Goal: Task Accomplishment & Management: Manage account settings

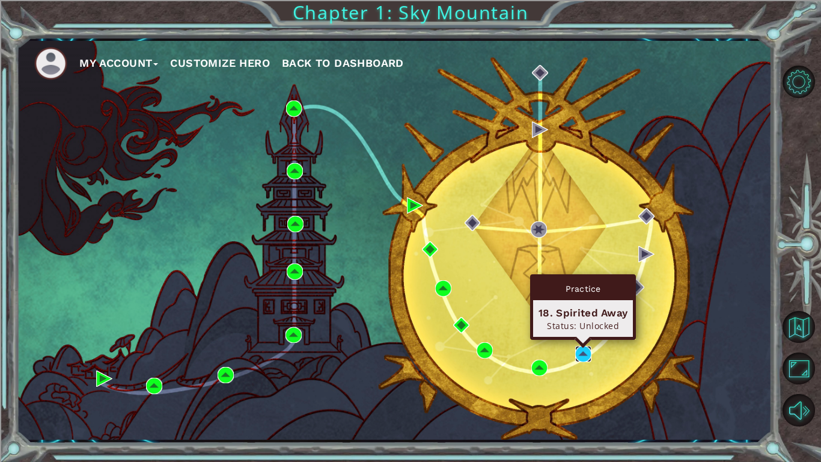
click at [589, 358] on img at bounding box center [583, 354] width 16 height 16
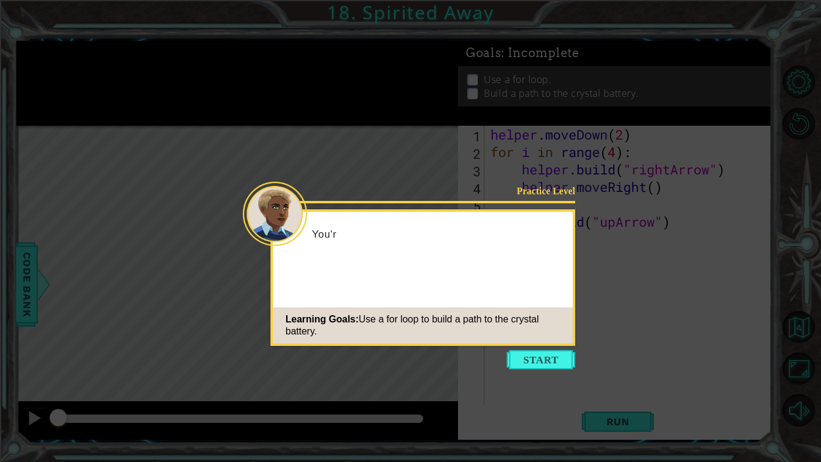
click at [565, 371] on icon at bounding box center [410, 231] width 821 height 462
click at [558, 362] on button "Start" at bounding box center [541, 359] width 69 height 19
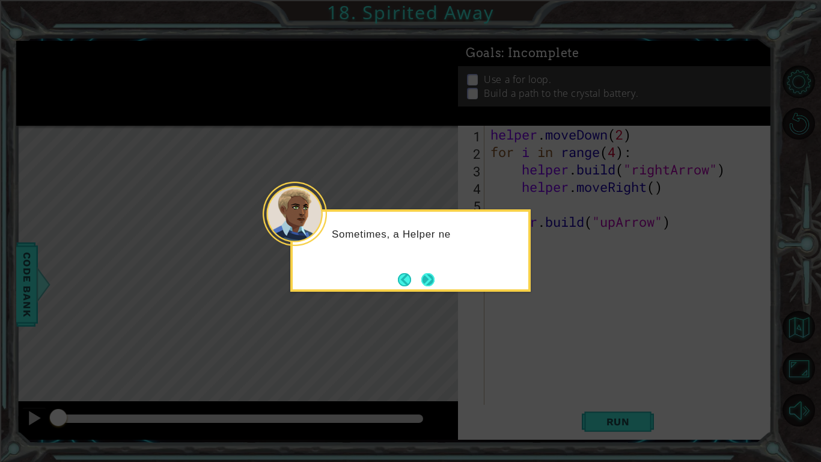
click at [429, 274] on button "Next" at bounding box center [427, 279] width 13 height 13
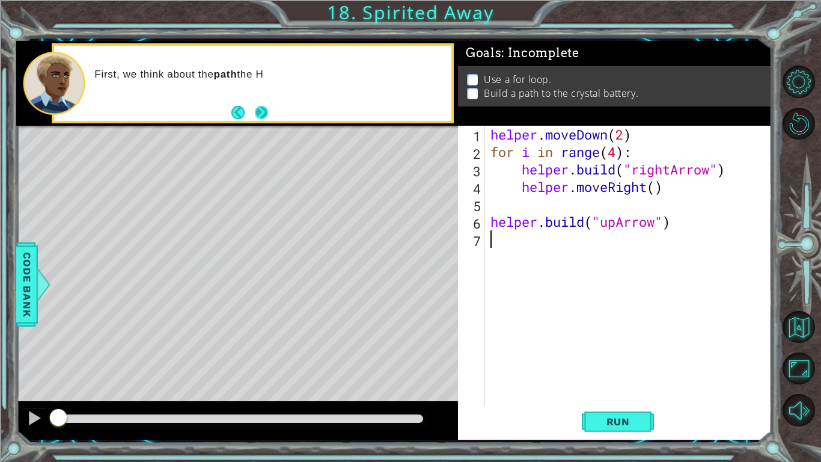
click at [257, 111] on button "Next" at bounding box center [261, 112] width 13 height 13
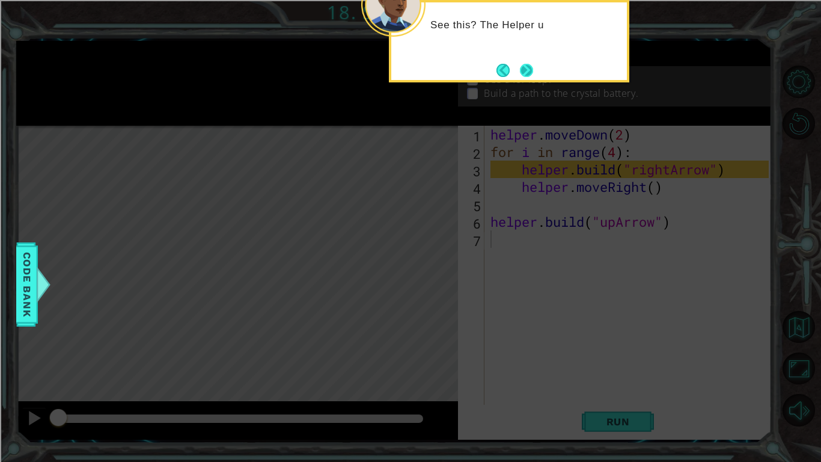
click at [533, 75] on button "Next" at bounding box center [526, 70] width 13 height 13
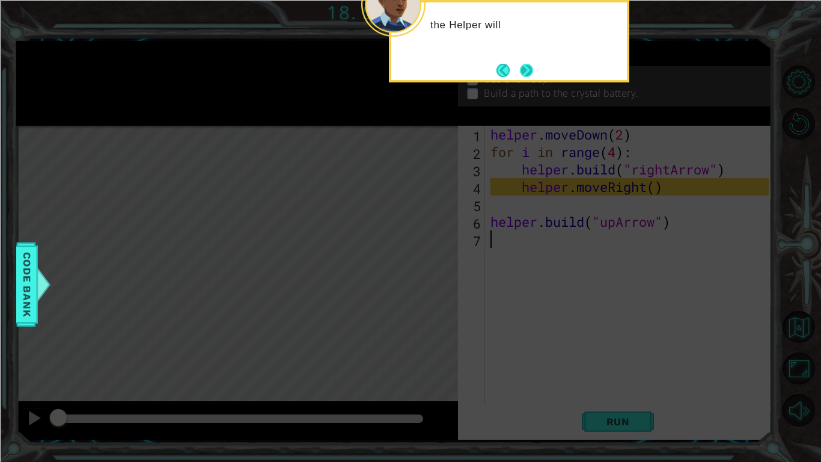
click at [528, 72] on button "Next" at bounding box center [526, 70] width 13 height 13
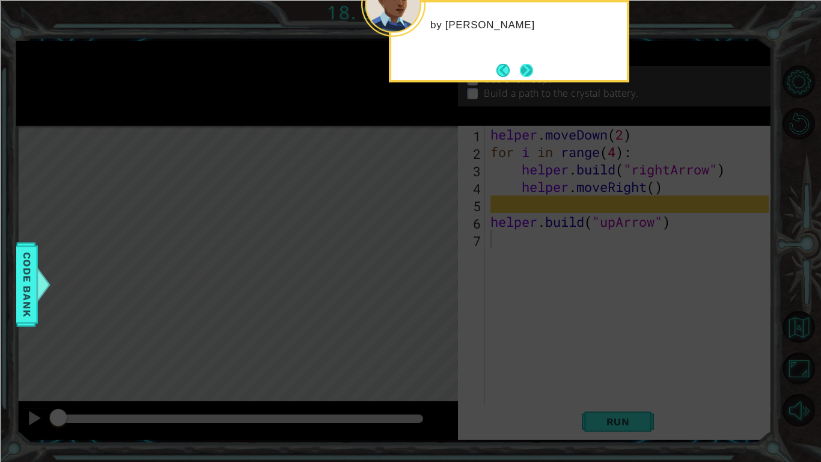
click at [526, 71] on button "Next" at bounding box center [526, 70] width 13 height 13
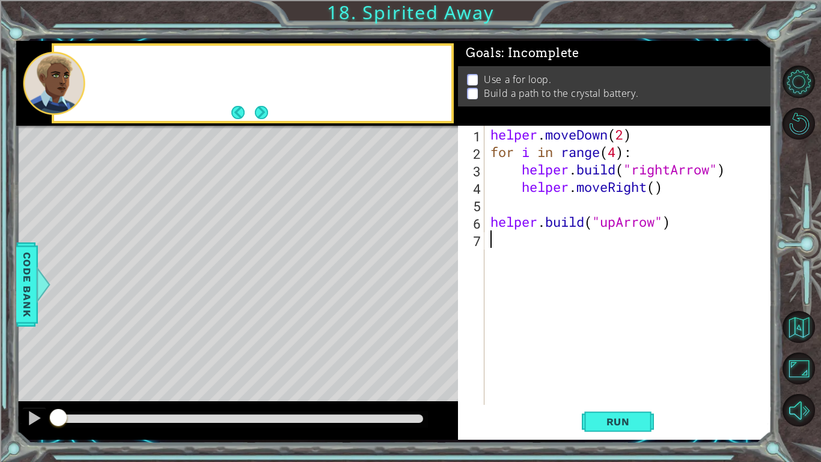
click at [526, 71] on div "Use a for loop. Build a path to the crystal battery." at bounding box center [615, 86] width 314 height 40
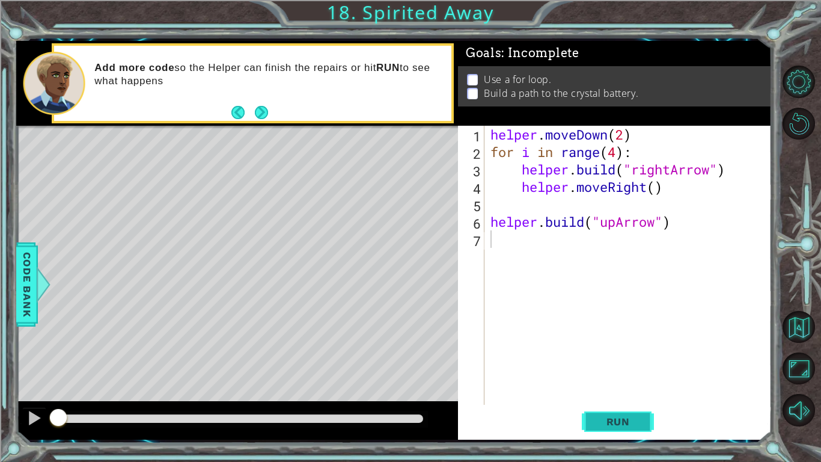
click at [628, 418] on span "Run" at bounding box center [617, 421] width 47 height 12
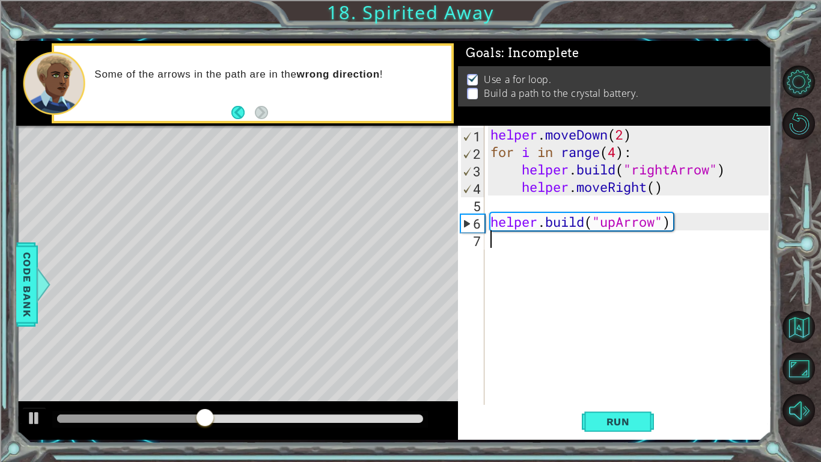
click at [584, 242] on div "helper . moveDown ( 2 ) for i in range ( 4 ) : helper . build ( "rightArrow" ) …" at bounding box center [631, 283] width 287 height 314
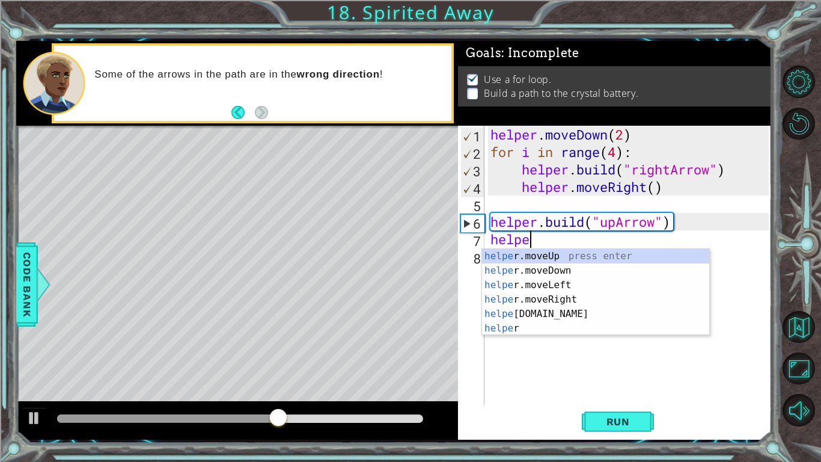
scroll to position [0, 1]
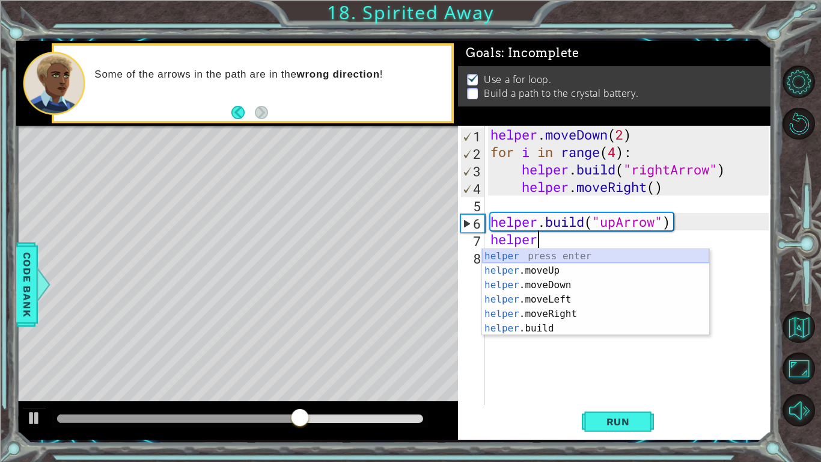
click at [540, 264] on div "helper press enter helper .moveUp press enter helper .moveDown press enter help…" at bounding box center [595, 306] width 227 height 115
type textarea "helper.moveUp(1)"
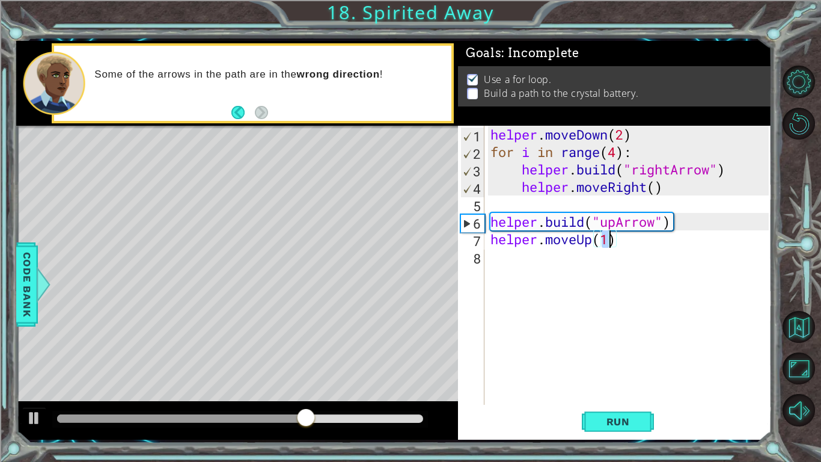
click at [538, 258] on div "helper . moveDown ( 2 ) for i in range ( 4 ) : helper . build ( "rightArrow" ) …" at bounding box center [631, 283] width 287 height 314
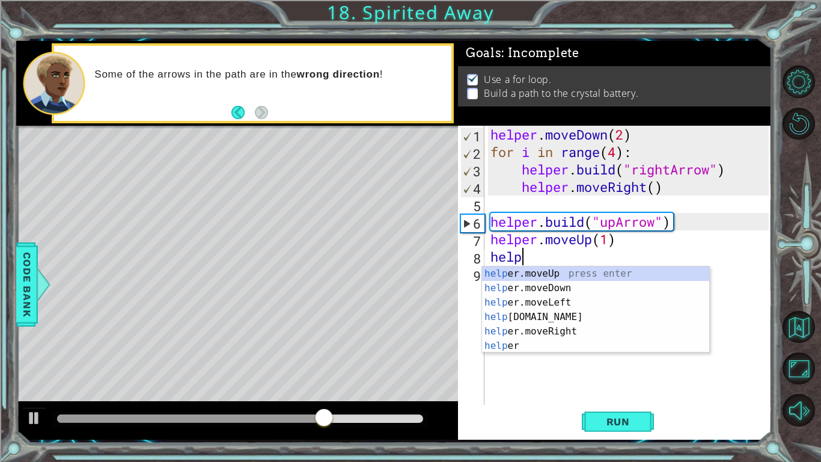
scroll to position [0, 1]
click at [554, 293] on div "help er.moveUp press enter help er.moveDown press enter help er.moveLeft press …" at bounding box center [595, 323] width 227 height 115
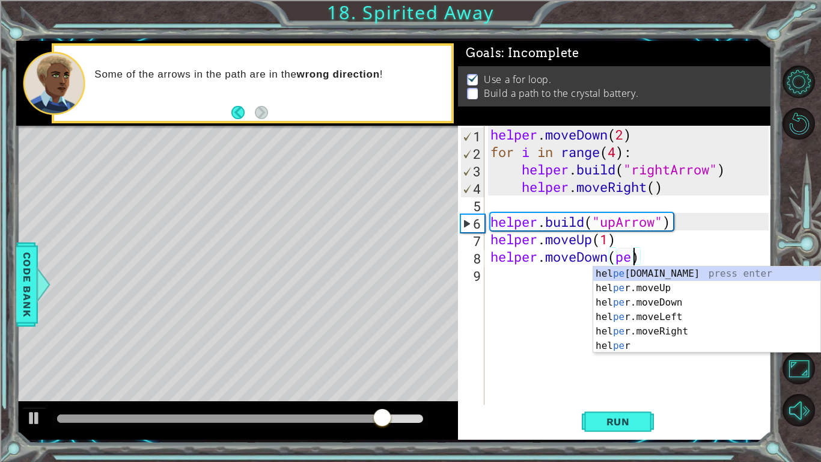
scroll to position [0, 7]
click at [638, 285] on div "hel per .moveUp press enter hel per .build press enter hel per .moveDown press …" at bounding box center [706, 323] width 227 height 115
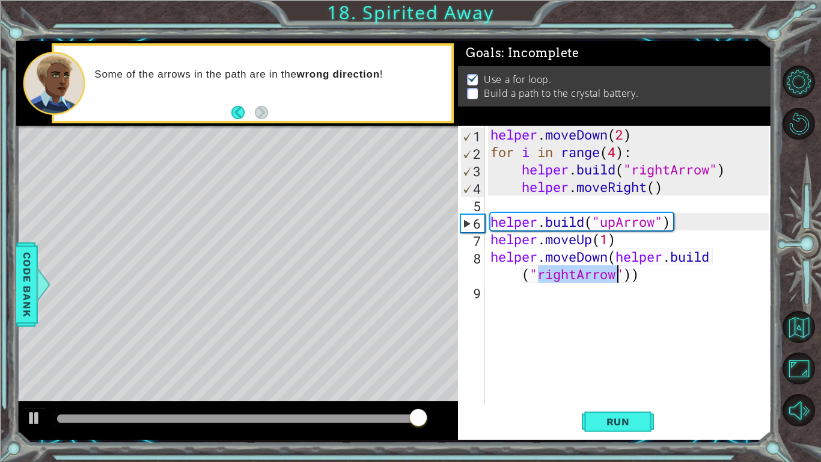
click at [619, 272] on div "helper . moveDown ( 2 ) for i in range ( 4 ) : helper . build ( "rightArrow" ) …" at bounding box center [628, 265] width 281 height 279
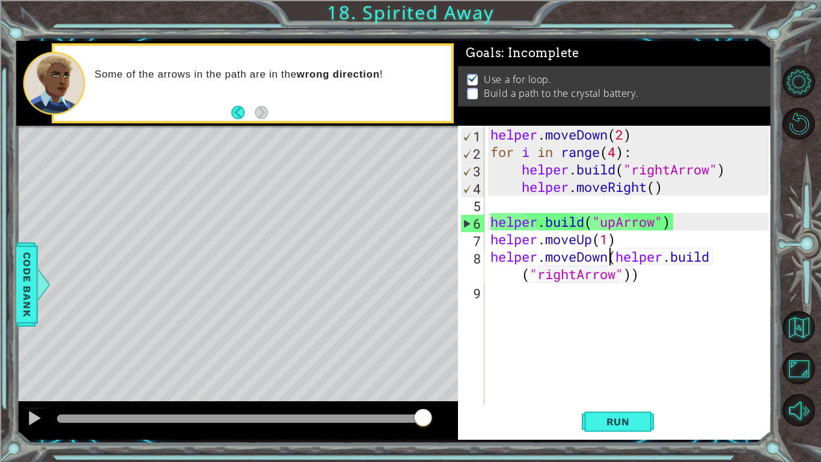
click at [608, 257] on div "helper . moveDown ( 2 ) for i in range ( 4 ) : helper . build ( "rightArrow" ) …" at bounding box center [631, 283] width 287 height 314
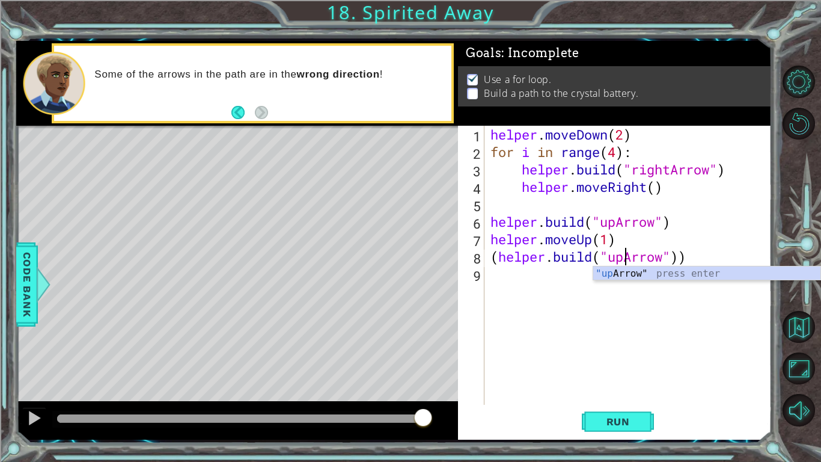
scroll to position [0, 6]
type textarea "([DOMAIN_NAME]("upArrow"))"
click at [614, 413] on button "Run" at bounding box center [618, 421] width 72 height 31
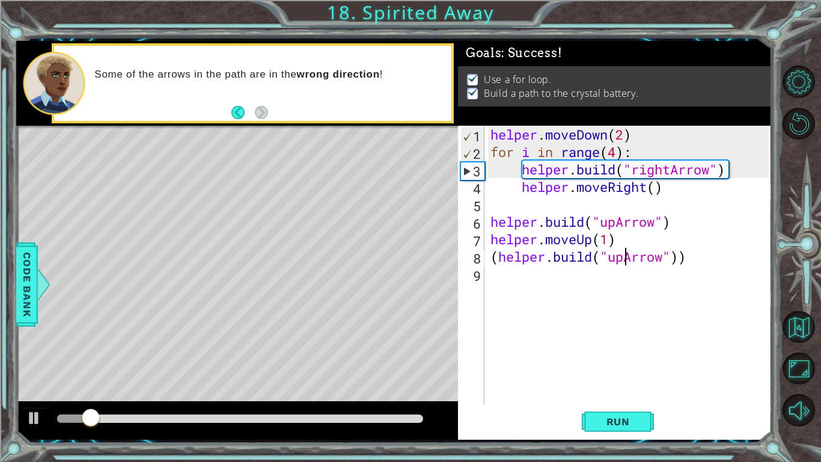
click at [368, 421] on div at bounding box center [240, 418] width 366 height 8
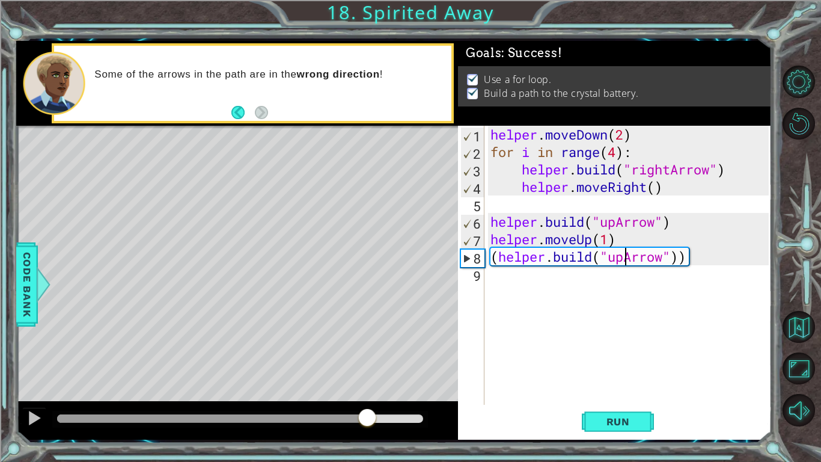
click at [400, 420] on div at bounding box center [240, 418] width 366 height 8
click at [626, 426] on span "Run" at bounding box center [617, 421] width 47 height 12
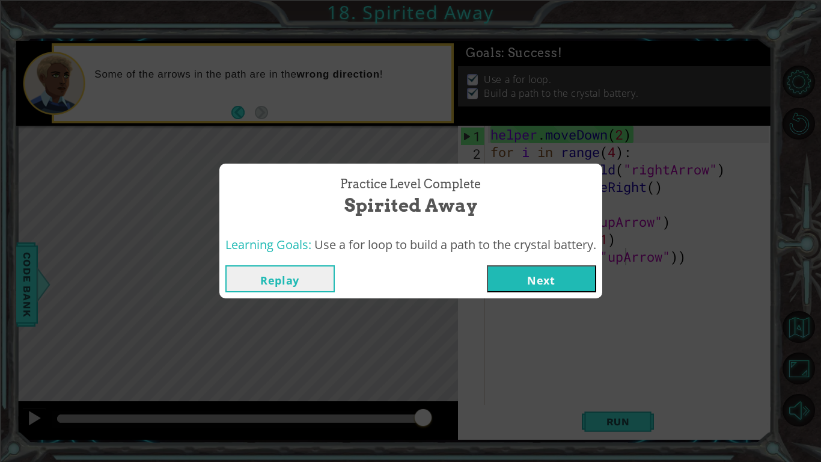
click at [569, 273] on button "Next" at bounding box center [541, 278] width 109 height 27
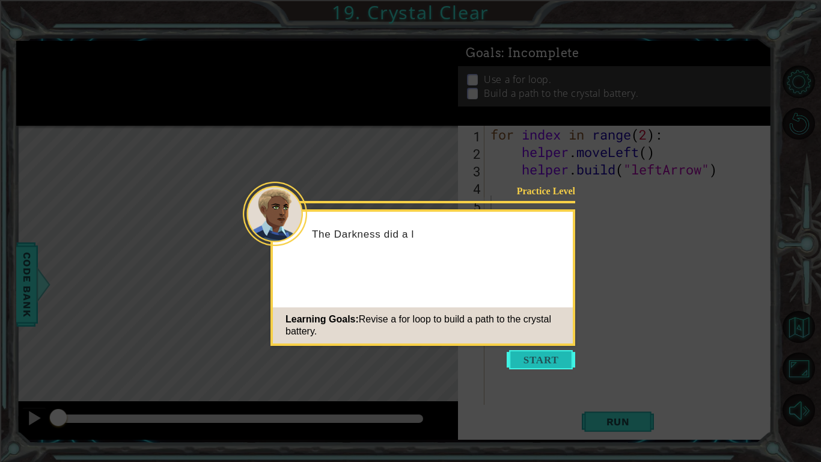
click at [540, 366] on button "Start" at bounding box center [541, 359] width 69 height 19
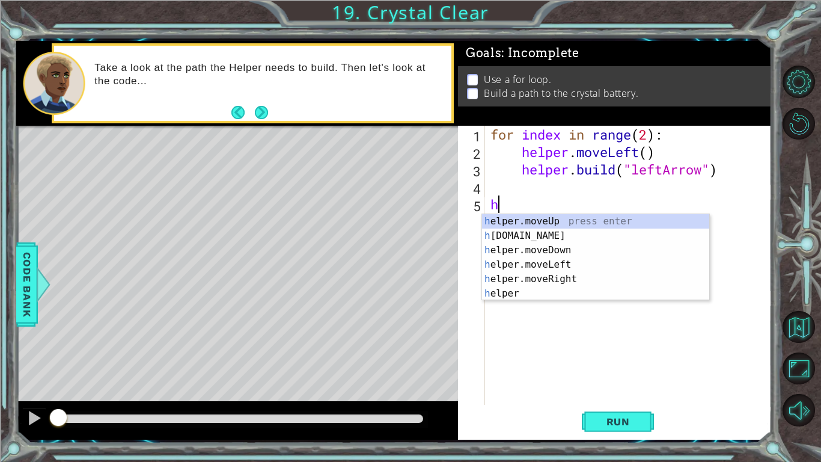
type textarea "h"
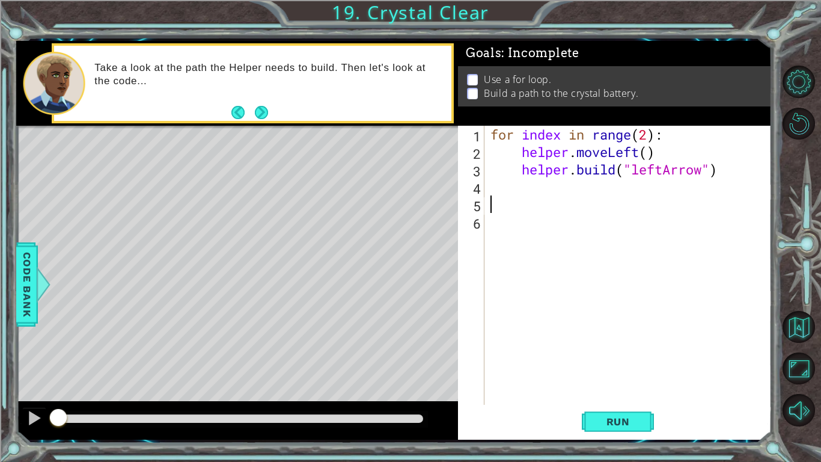
click at [645, 138] on div "for index in range ( 2 ) : helper . moveLeft ( ) helper . build ( "leftArrow" )" at bounding box center [631, 283] width 287 height 314
click at [612, 424] on span "Run" at bounding box center [617, 421] width 47 height 12
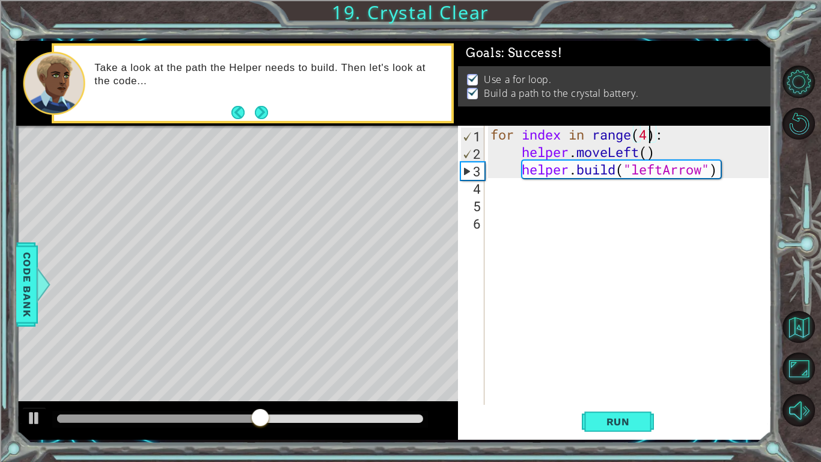
click at [377, 420] on div at bounding box center [240, 418] width 366 height 8
type textarea "for index in range(4 ):"
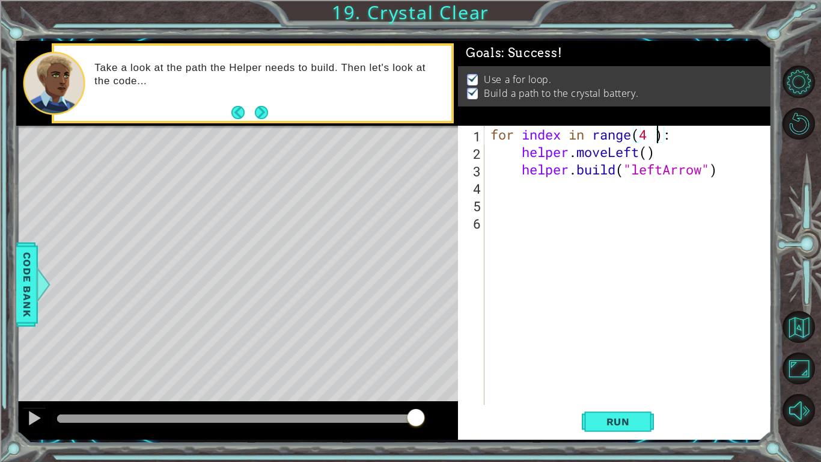
click at [416, 418] on div at bounding box center [240, 418] width 366 height 8
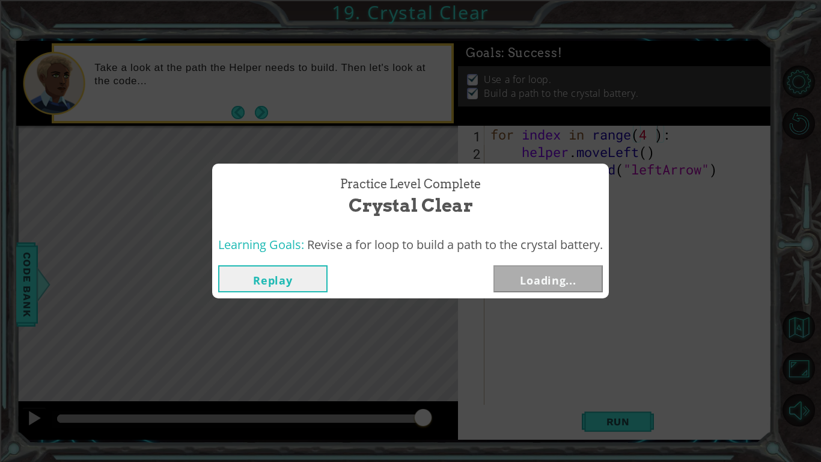
drag, startPoint x: 417, startPoint y: 418, endPoint x: 534, endPoint y: 430, distance: 117.9
click at [585, 280] on button "Next" at bounding box center [547, 278] width 109 height 27
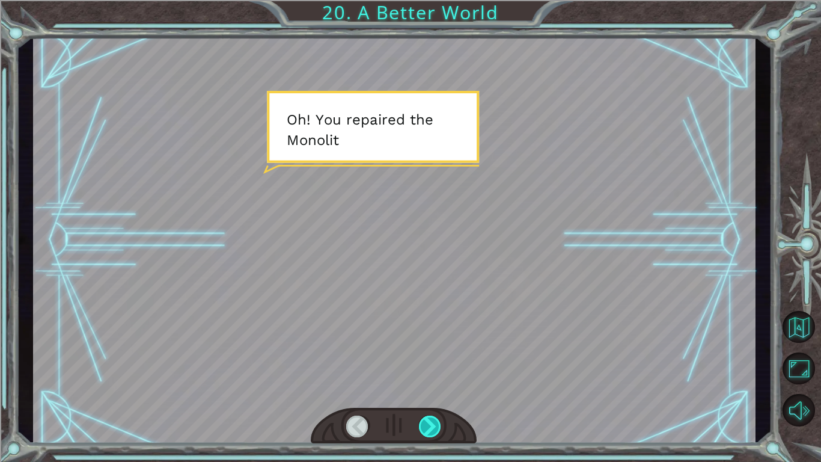
click at [431, 427] on div at bounding box center [430, 426] width 23 height 22
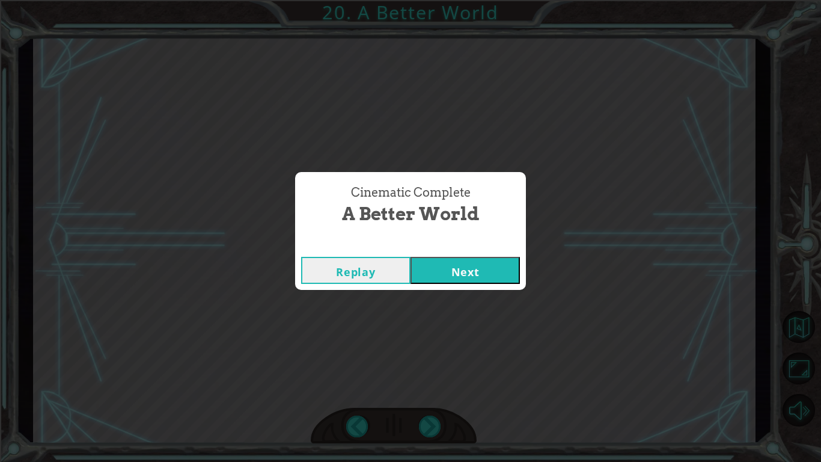
click at [439, 269] on button "Next" at bounding box center [464, 270] width 109 height 27
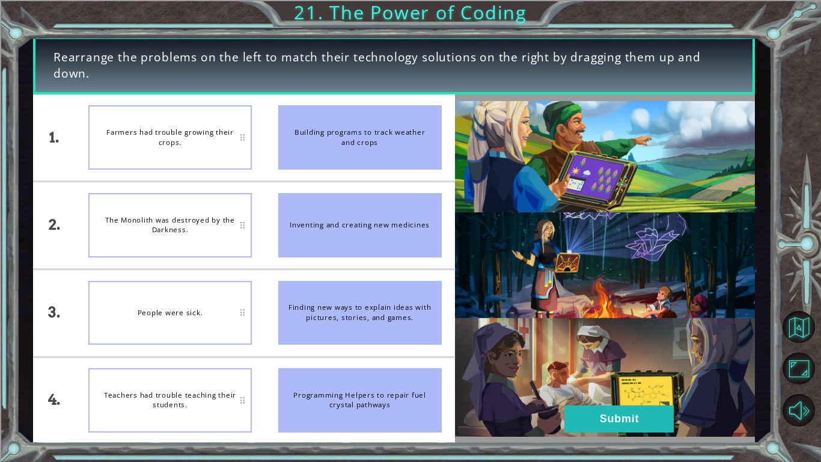
click at [329, 127] on div "Building programs to track weather and crops" at bounding box center [359, 137] width 163 height 64
click at [212, 138] on div "Farmers had trouble growing their crops." at bounding box center [169, 137] width 163 height 64
click at [246, 145] on div "Farmers had trouble growing their crops." at bounding box center [169, 137] width 163 height 64
drag, startPoint x: 246, startPoint y: 145, endPoint x: 304, endPoint y: 133, distance: 58.8
click at [304, 133] on div "1. 2. 3. 4. Farmers had trouble growing their crops. The Monolith was destroyed…" at bounding box center [244, 268] width 422 height 349
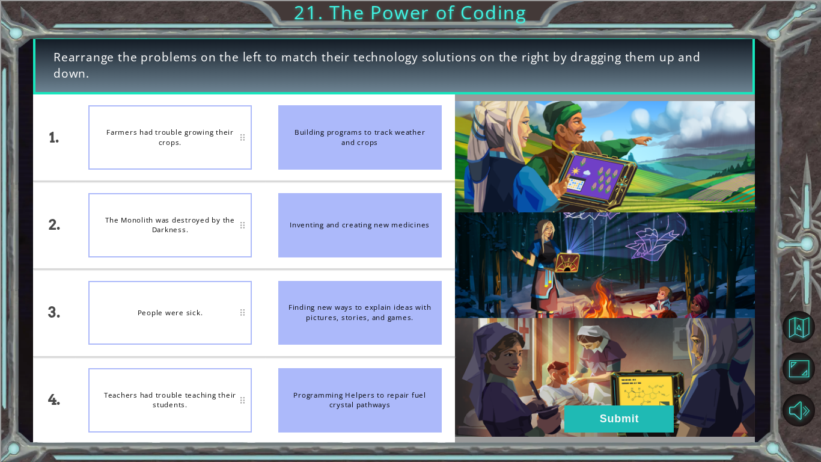
click at [630, 185] on img at bounding box center [605, 268] width 301 height 335
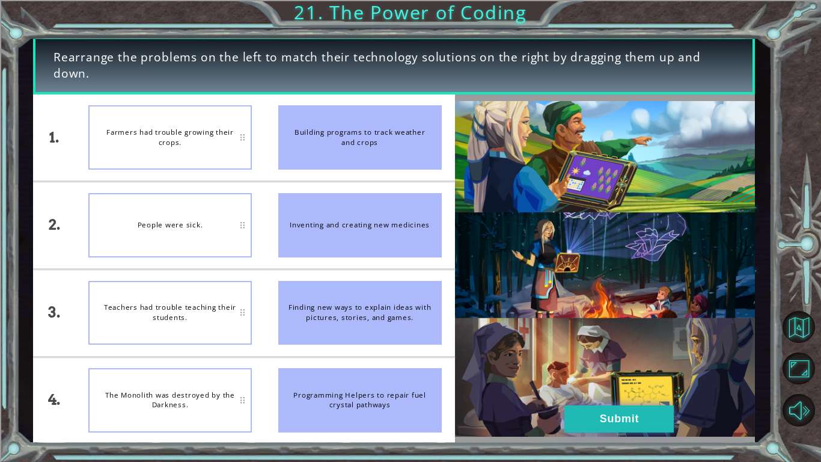
click at [639, 427] on button "Submit" at bounding box center [618, 418] width 109 height 27
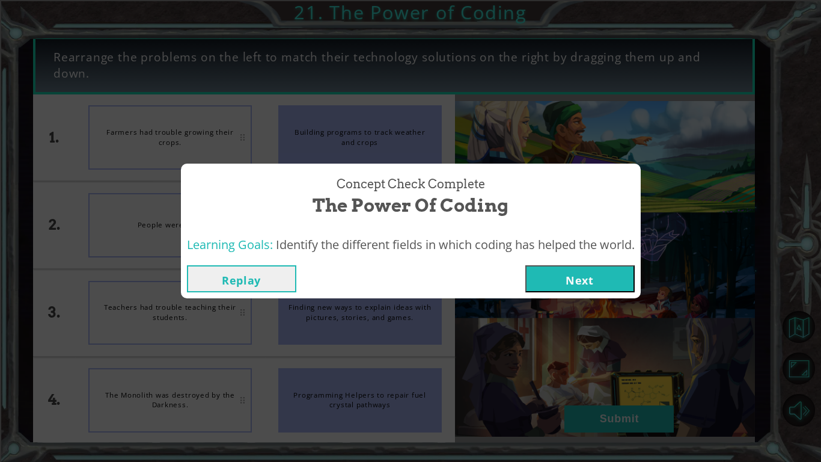
click at [564, 274] on button "Next" at bounding box center [579, 278] width 109 height 27
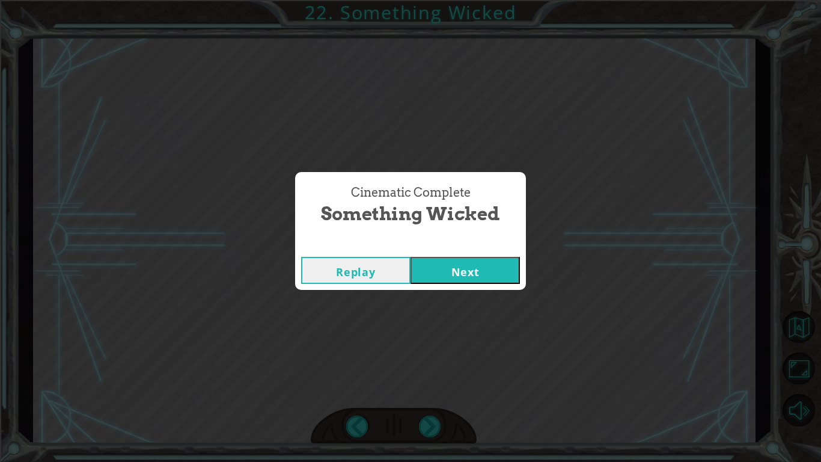
click at [461, 275] on button "Next" at bounding box center [464, 270] width 109 height 27
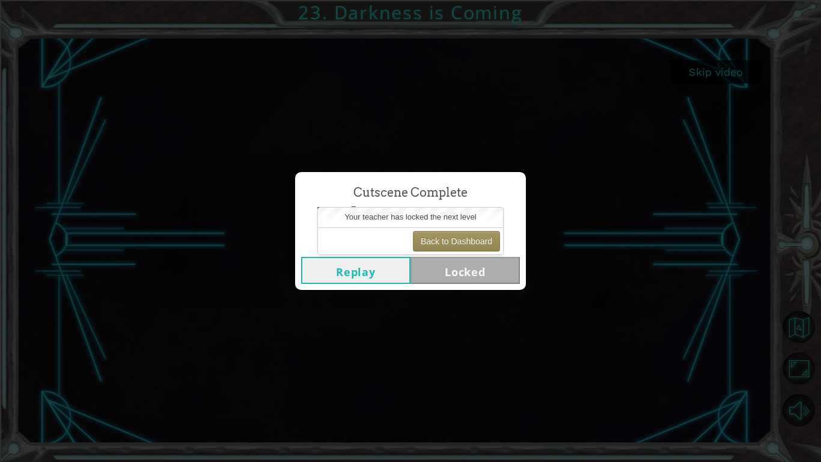
click at [376, 260] on button "Replay" at bounding box center [355, 270] width 109 height 27
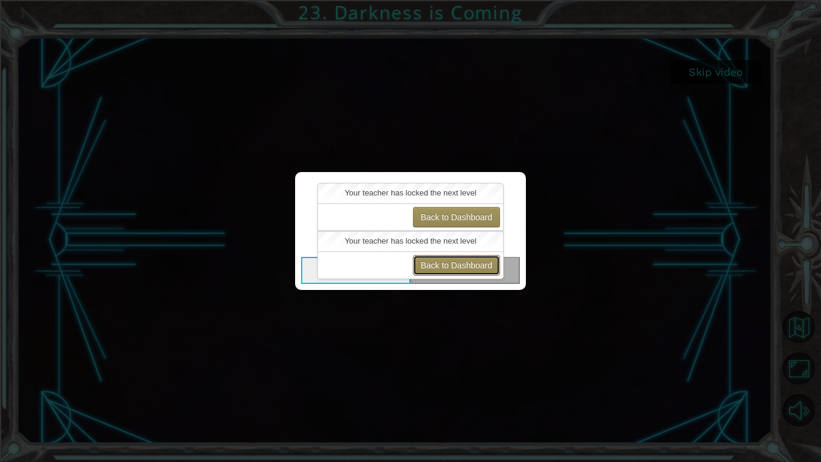
click at [458, 266] on button "Back to Dashboard" at bounding box center [456, 265] width 87 height 20
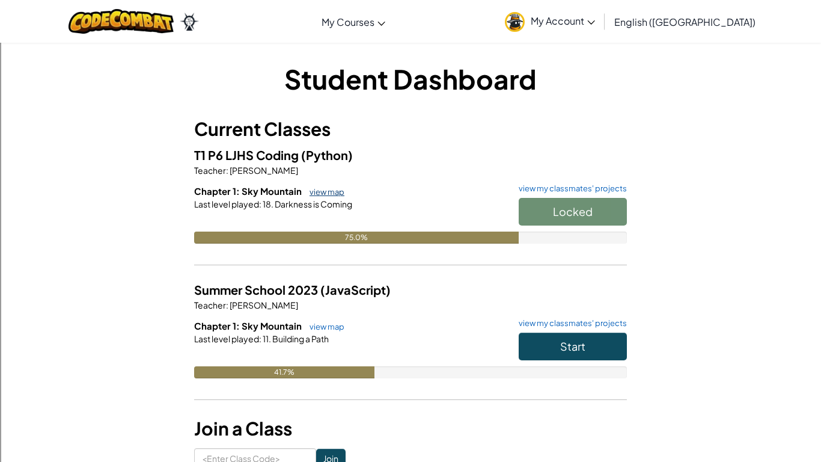
click at [341, 191] on link "view map" at bounding box center [324, 192] width 41 height 10
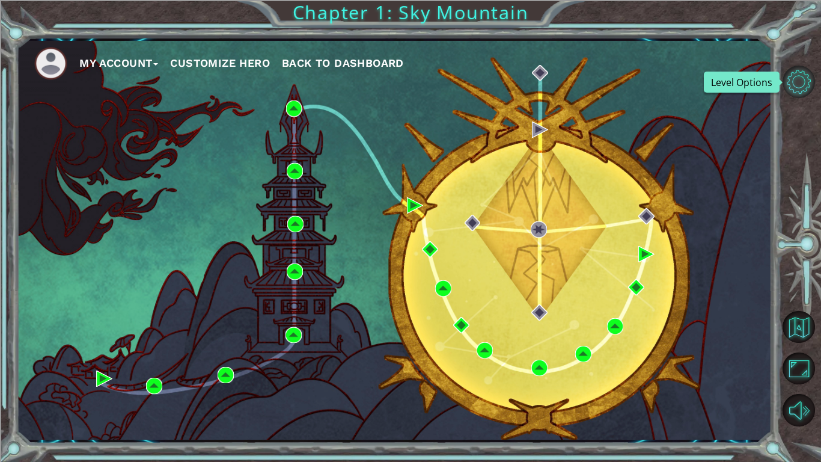
click at [801, 83] on button "Level Options" at bounding box center [799, 82] width 32 height 32
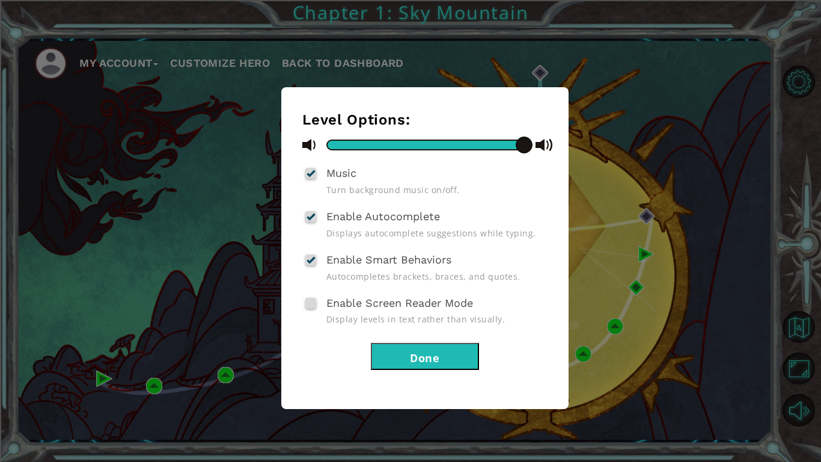
click at [449, 354] on button "Done" at bounding box center [425, 356] width 108 height 27
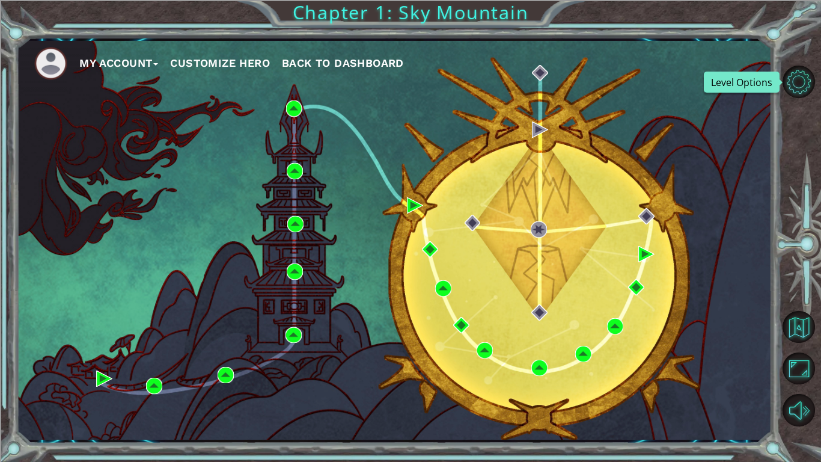
click at [120, 56] on button "My Account" at bounding box center [118, 63] width 79 height 18
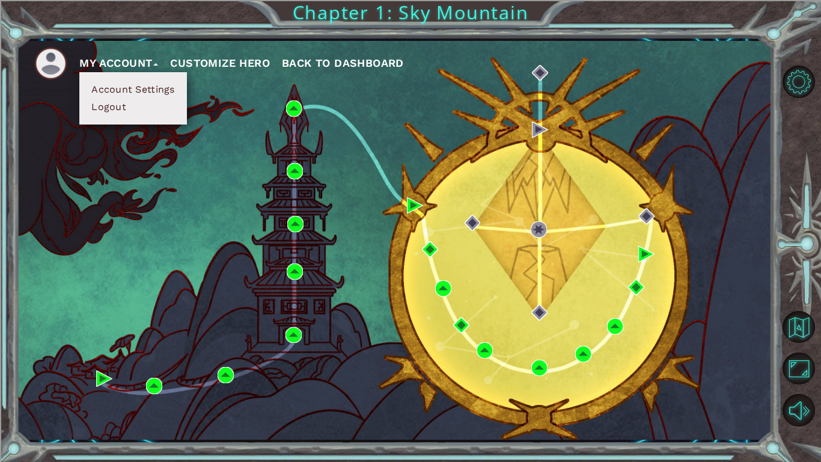
click at [126, 84] on button "Account Settings" at bounding box center [133, 89] width 90 height 13
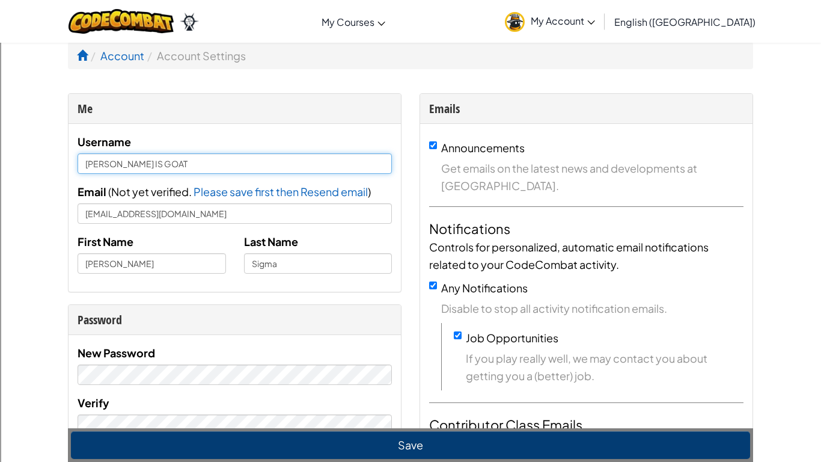
click at [149, 169] on input "[PERSON_NAME] IS GOAT" at bounding box center [235, 163] width 314 height 20
type input "[PERSON_NAME]"
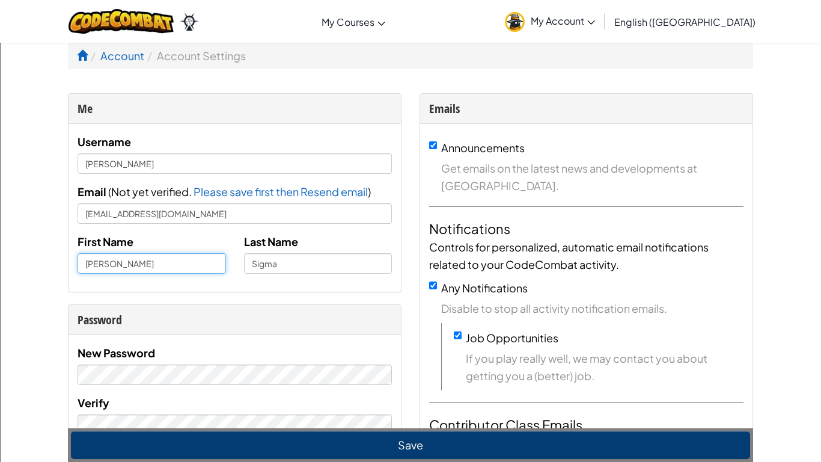
click at [105, 264] on input "[PERSON_NAME]" at bounding box center [152, 263] width 148 height 20
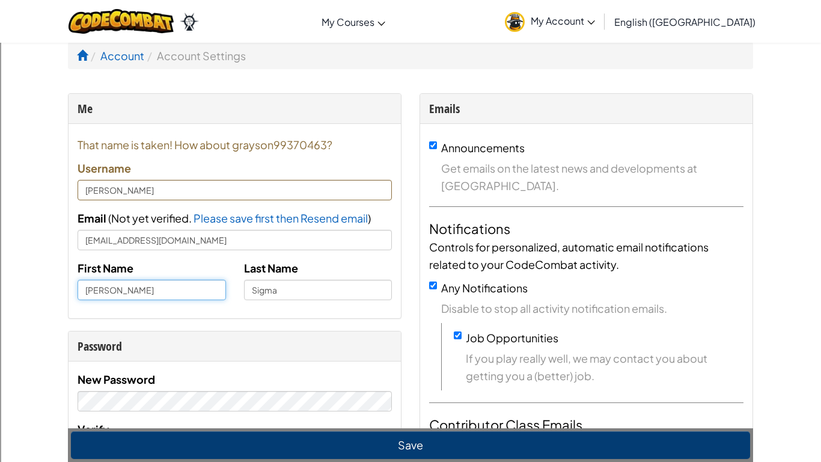
type input "[PERSON_NAME]"
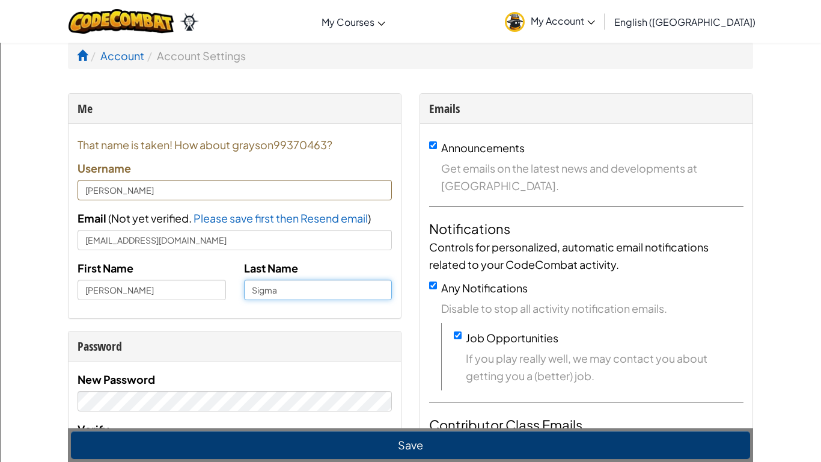
click at [287, 288] on input "Sigma" at bounding box center [318, 289] width 148 height 20
type input "l"
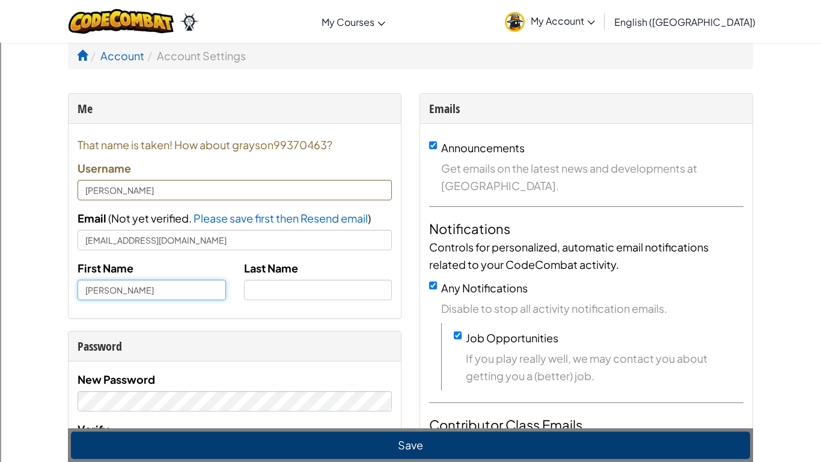
click at [197, 290] on input "[PERSON_NAME]" at bounding box center [152, 289] width 148 height 20
type input "="
type input "not"
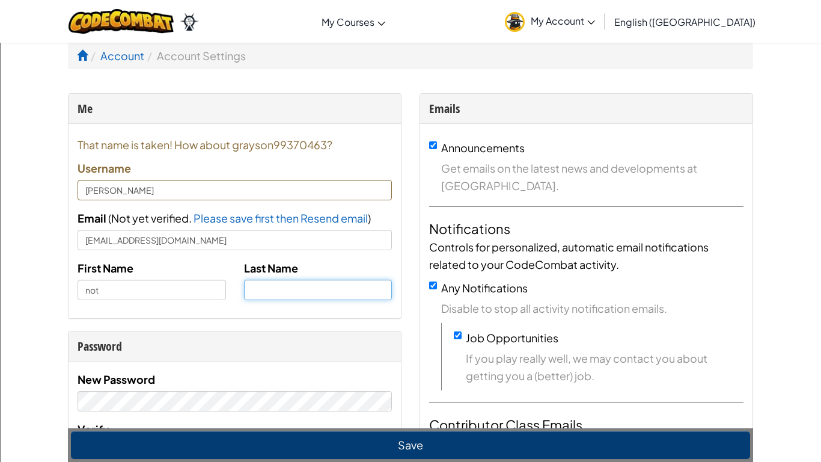
click at [336, 292] on input "text" at bounding box center [318, 289] width 148 height 20
type input "[PERSON_NAME]"
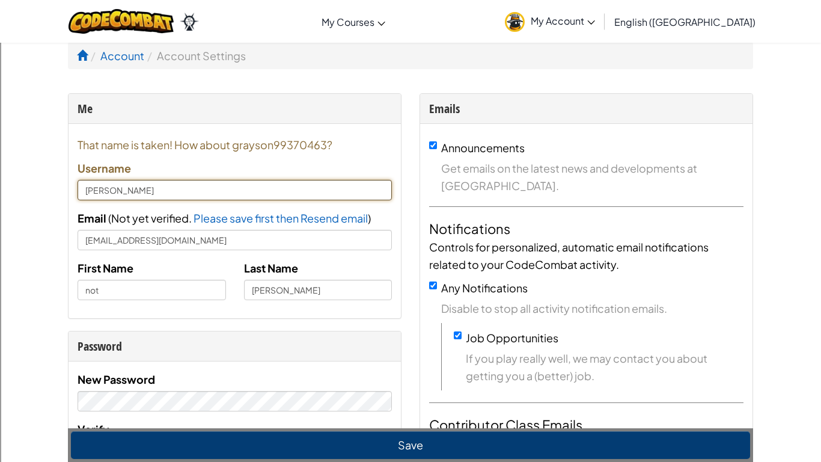
click at [193, 183] on input "[PERSON_NAME]" at bounding box center [235, 190] width 314 height 20
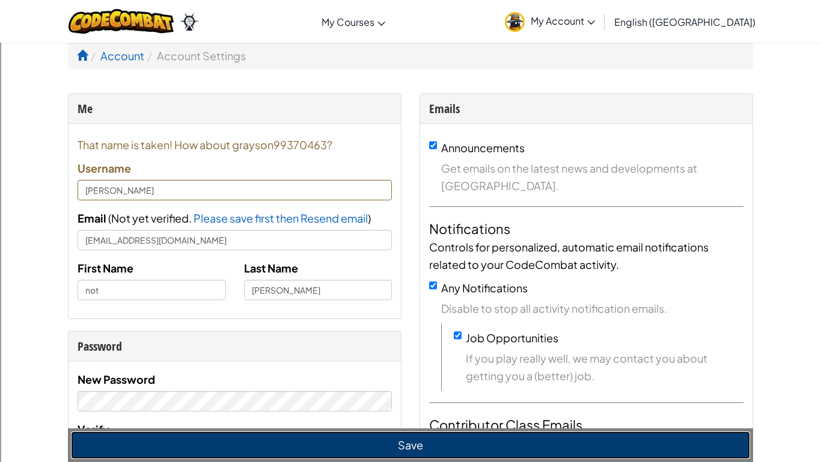
click at [190, 439] on button "Save" at bounding box center [410, 445] width 679 height 28
type input "grayson99370463"
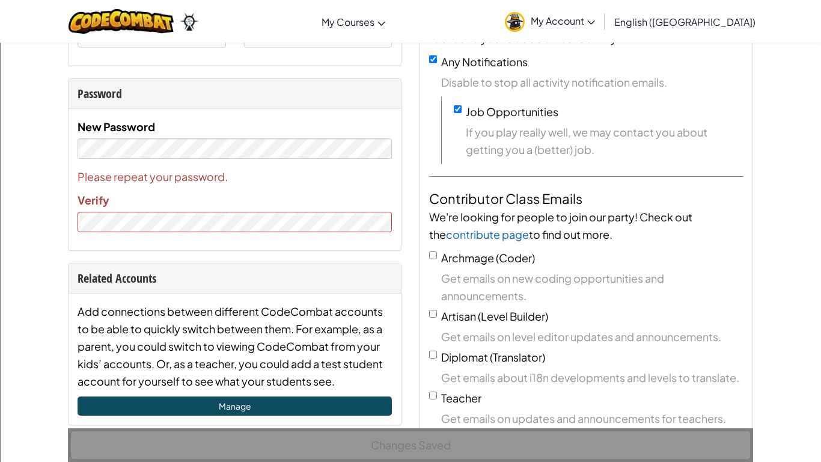
scroll to position [227, 0]
